Goal: Information Seeking & Learning: Check status

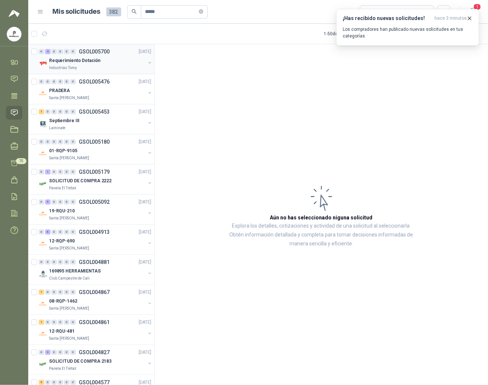
click at [66, 68] on p "Industrias Tomy" at bounding box center [63, 68] width 28 height 6
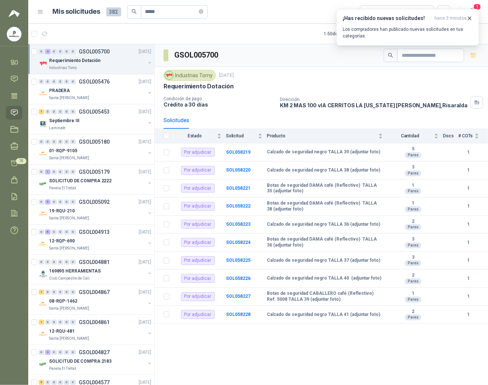
click at [191, 347] on div "GSOL005700 Industrias Tomy [DATE] Requerimiento Dotación Condición de pago Créd…" at bounding box center [321, 216] width 333 height 344
click at [433, 17] on icon "button" at bounding box center [469, 18] width 3 height 3
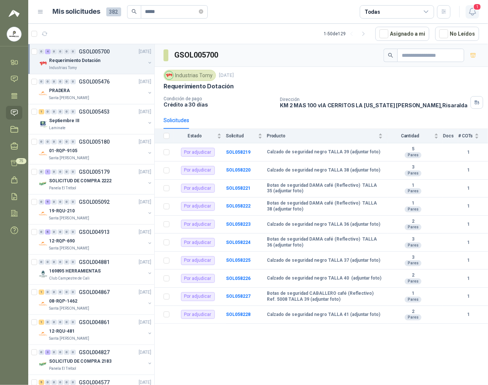
click at [433, 8] on span "1" at bounding box center [477, 6] width 8 height 7
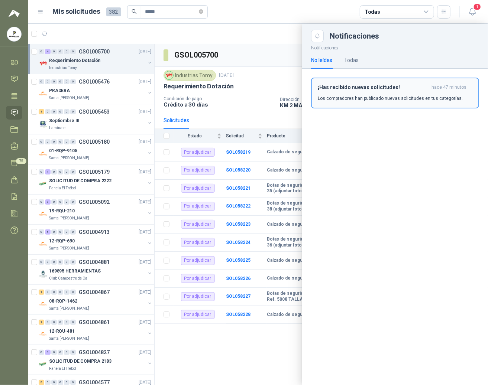
click at [366, 100] on p "Los compradores han publicado nuevas solicitudes en tus categorías." at bounding box center [390, 98] width 145 height 7
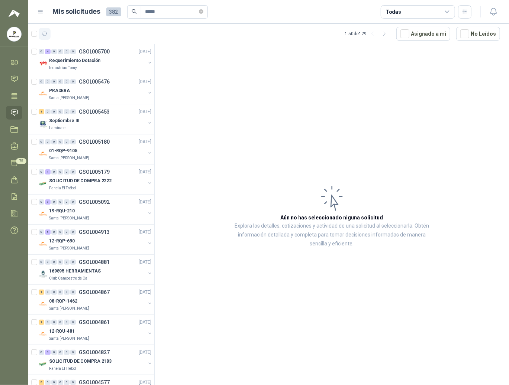
click at [46, 36] on icon "button" at bounding box center [45, 34] width 6 height 6
click at [72, 66] on p "Industrias Tomy" at bounding box center [63, 68] width 28 height 6
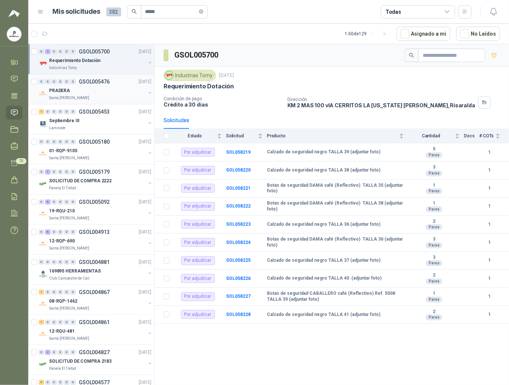
click at [79, 94] on div "PRADERA" at bounding box center [97, 90] width 96 height 9
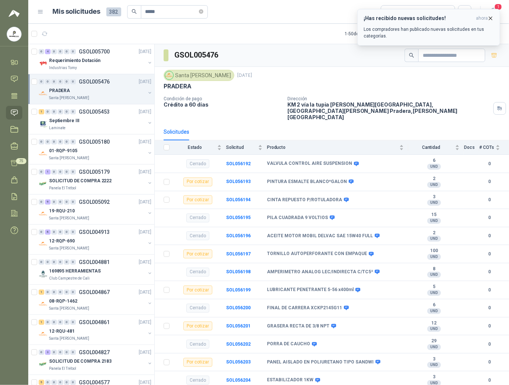
click at [433, 17] on icon "button" at bounding box center [490, 18] width 6 height 6
